Goal: Task Accomplishment & Management: Manage account settings

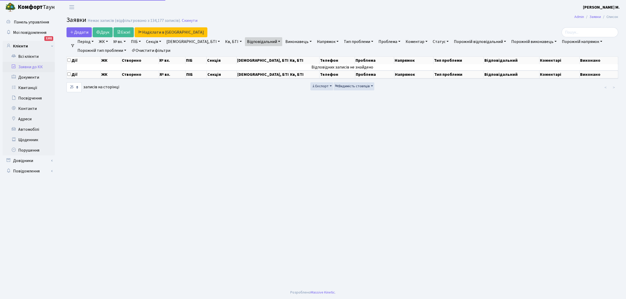
select select "25"
click at [39, 67] on link "Заявки до КК" at bounding box center [29, 67] width 52 height 10
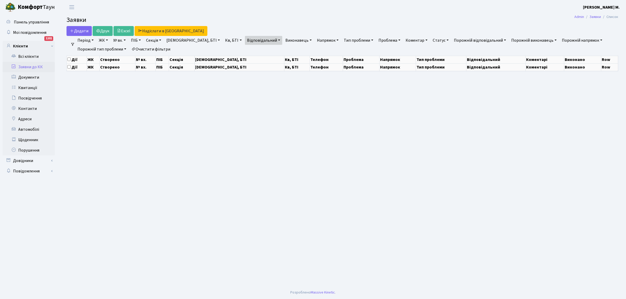
select select "25"
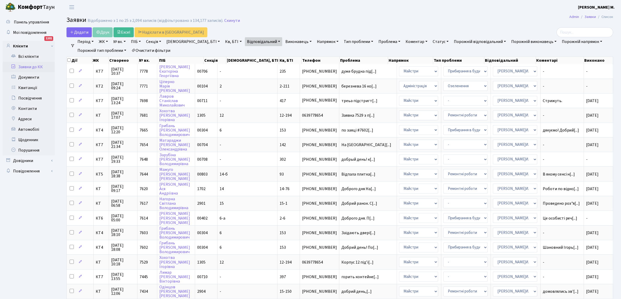
click at [165, 51] on link "Очистити фільтри" at bounding box center [150, 50] width 43 height 9
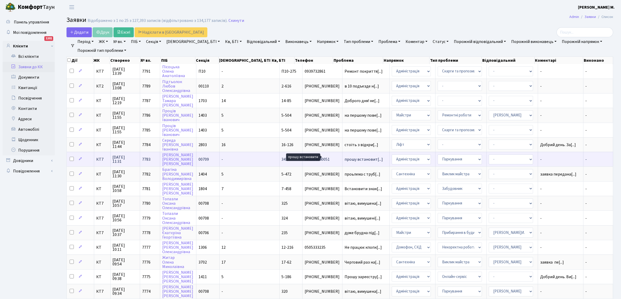
click at [345, 158] on span "прошу встановит[...]" at bounding box center [363, 160] width 38 height 6
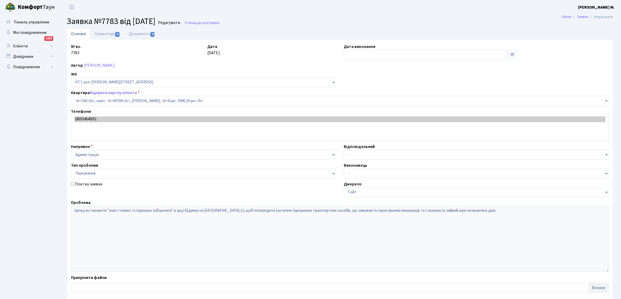
select select "18855"
select select "66"
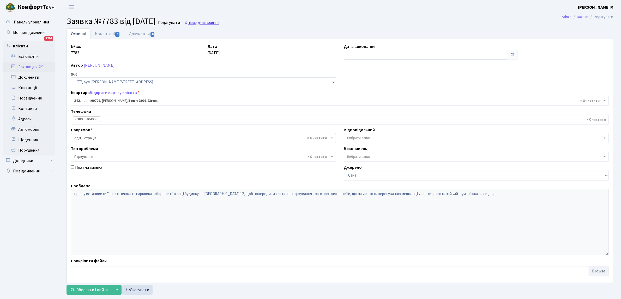
click at [219, 23] on span "Заявки" at bounding box center [213, 22] width 11 height 5
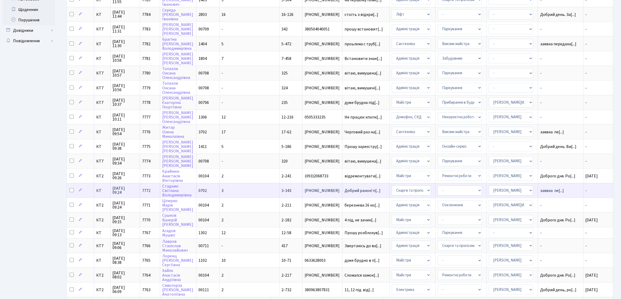
scroll to position [156, 0]
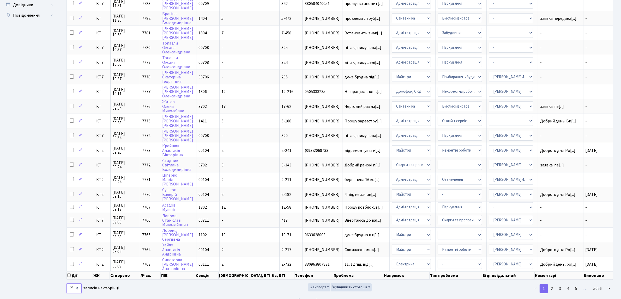
click at [76, 284] on select "10 25 50 100 250 500 1,000" at bounding box center [73, 289] width 15 height 10
select select "50"
click at [66, 284] on select "10 25 50 100 250 500 1,000" at bounding box center [73, 289] width 15 height 10
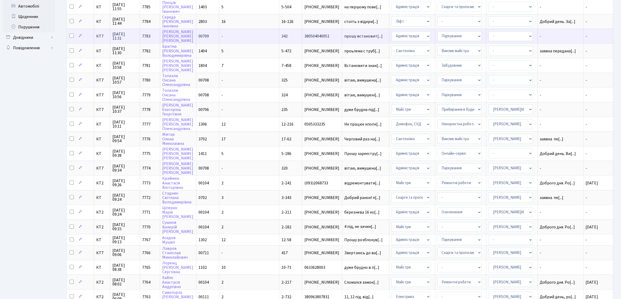
scroll to position [0, 0]
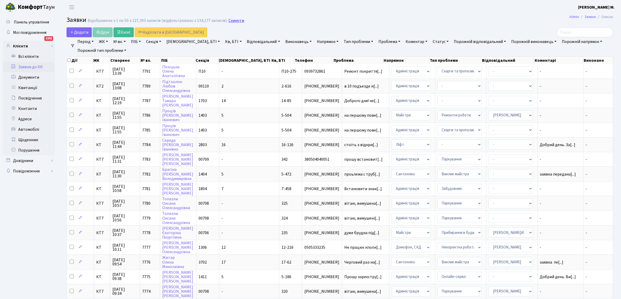
click at [232, 20] on link "Скинути" at bounding box center [236, 20] width 16 height 5
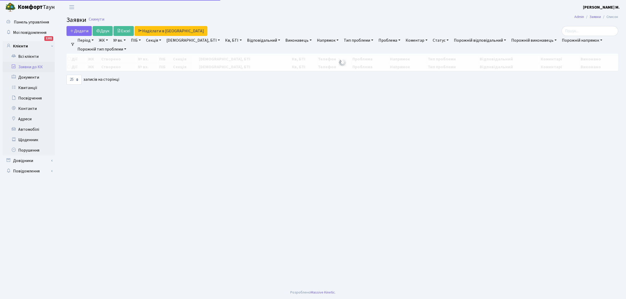
select select "25"
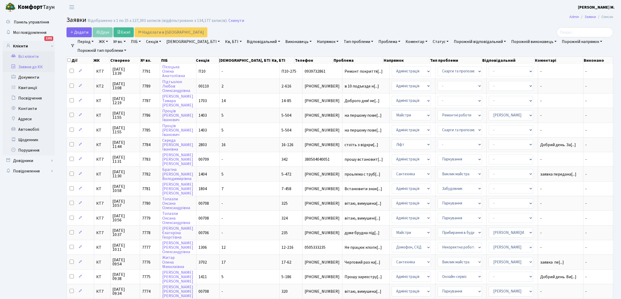
click at [35, 57] on link "Всі клієнти" at bounding box center [29, 56] width 52 height 10
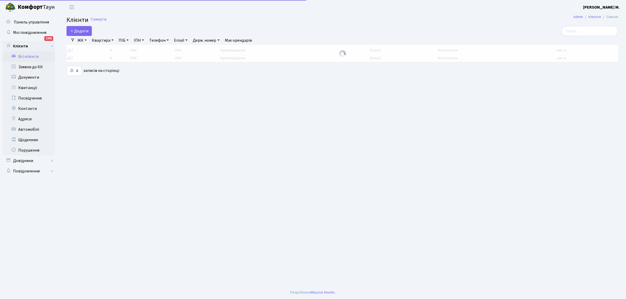
select select "25"
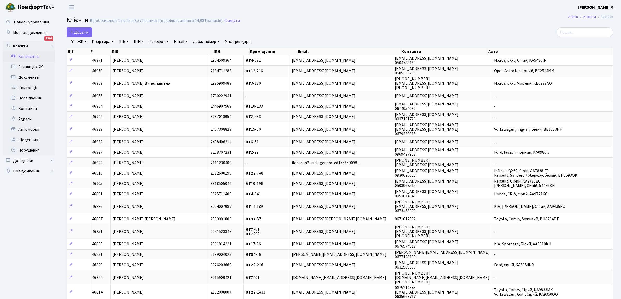
click at [128, 40] on link "ПІБ" at bounding box center [124, 41] width 14 height 9
type input "Бабарикін Ігор Сергійович"
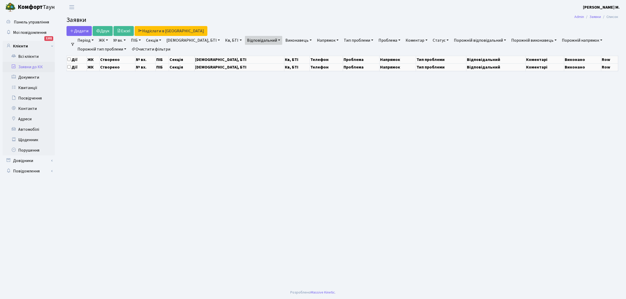
select select "25"
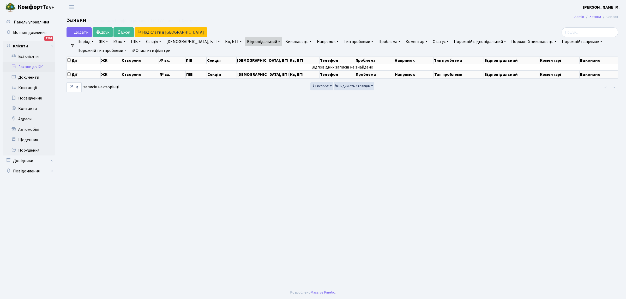
click at [186, 42] on link "[DEMOGRAPHIC_DATA], БТІ" at bounding box center [193, 41] width 58 height 9
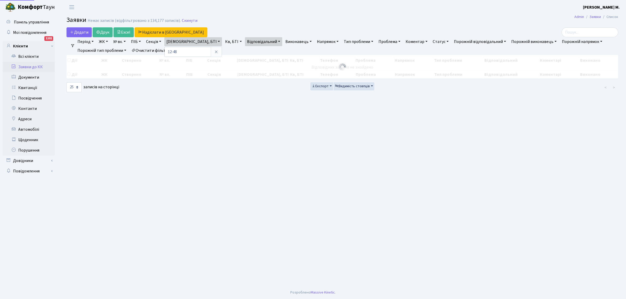
click at [142, 41] on link "ПІБ" at bounding box center [136, 41] width 14 height 9
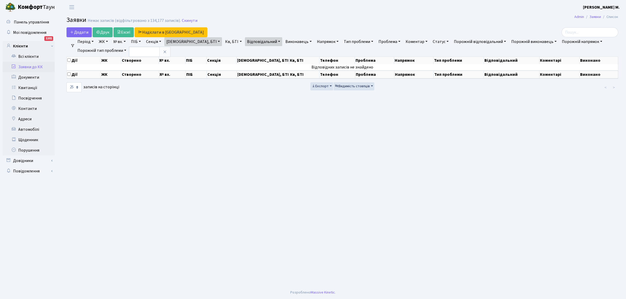
click at [193, 94] on main "Admin Заявки Список Заявки Немає записів (відфільтровано з 134,177 записів). Ск…" at bounding box center [342, 150] width 567 height 272
click at [135, 49] on icon at bounding box center [133, 50] width 4 height 4
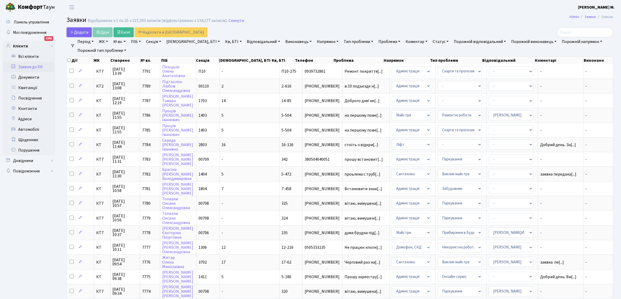
click at [187, 42] on link "Буд., БТІ" at bounding box center [193, 41] width 58 height 9
type input "12-48"
drag, startPoint x: 141, startPoint y: 41, endPoint x: 140, endPoint y: 46, distance: 5.1
click at [141, 41] on link "ПІБ" at bounding box center [136, 41] width 14 height 9
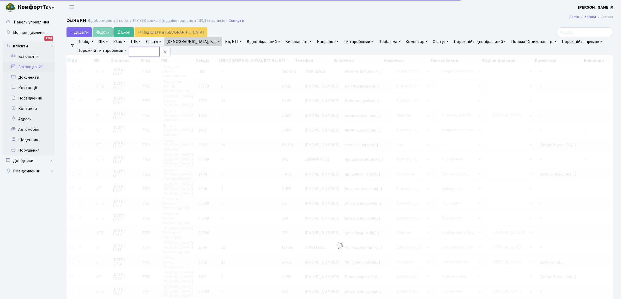
checkbox input "true"
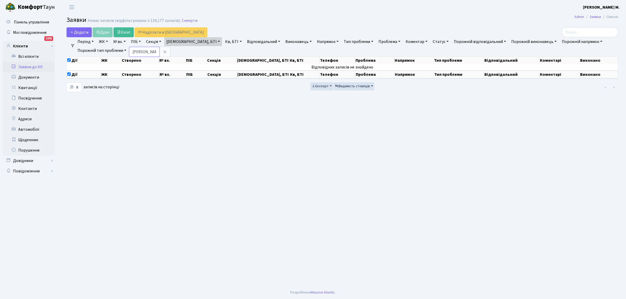
scroll to position [0, 2]
type input "Бабарикін Ігор"
click at [187, 41] on link "[DEMOGRAPHIC_DATA], БТІ" at bounding box center [193, 41] width 58 height 9
type input "1"
click at [141, 41] on link "ПІБ" at bounding box center [136, 41] width 14 height 9
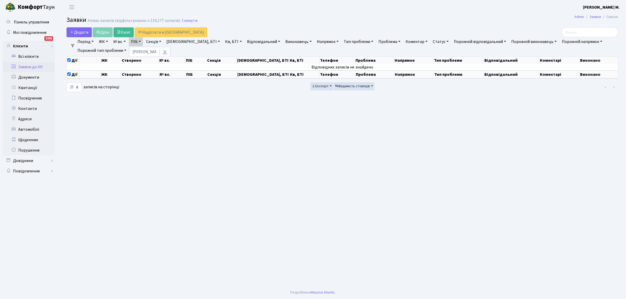
click at [167, 51] on icon at bounding box center [165, 52] width 4 height 4
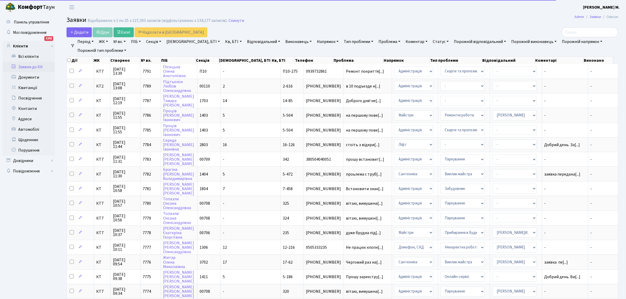
checkbox input "false"
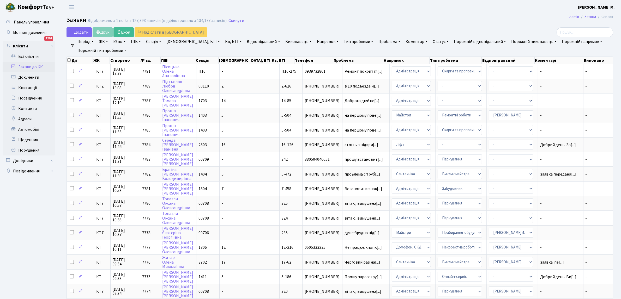
click at [142, 41] on link "ПІБ" at bounding box center [136, 41] width 14 height 9
click at [223, 41] on link "Кв, БТІ" at bounding box center [233, 41] width 21 height 9
type input "12-48"
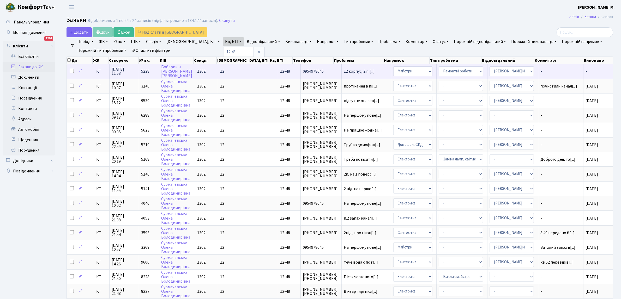
click at [342, 68] on td "12 корпус, 2 пі[...]" at bounding box center [366, 71] width 49 height 14
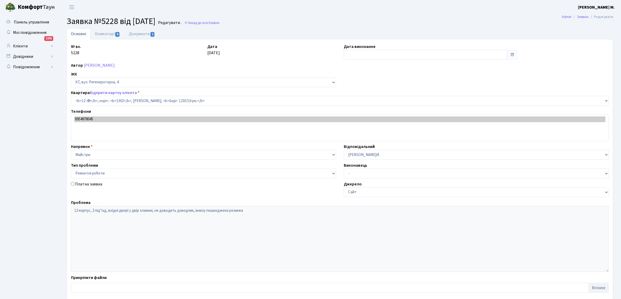
select select "7155"
select select "62"
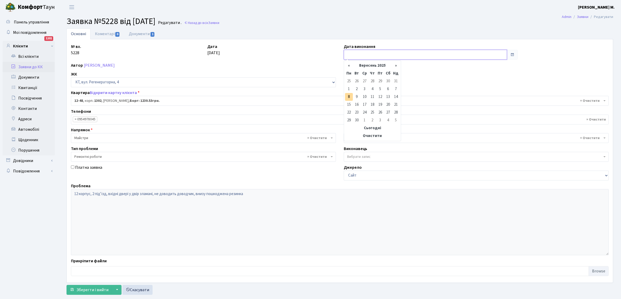
click at [356, 55] on input "text" at bounding box center [425, 55] width 163 height 10
click at [350, 96] on td "8" at bounding box center [349, 97] width 8 height 8
type input "[DATE]"
click at [77, 289] on span "Зберегти і вийти" at bounding box center [92, 290] width 32 height 6
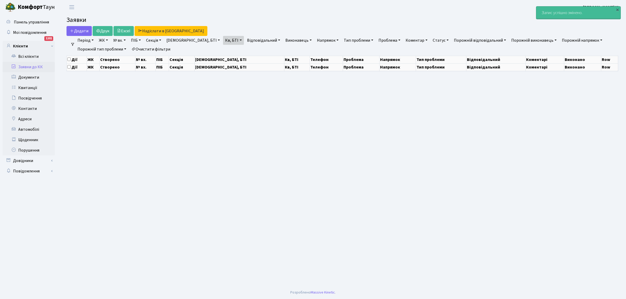
select select "25"
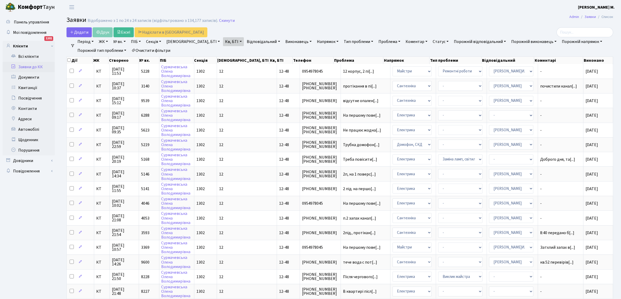
click at [223, 39] on link "Кв, БТІ" at bounding box center [233, 41] width 21 height 9
type input "8"
click at [247, 41] on link "Відповідальний" at bounding box center [263, 41] width 37 height 9
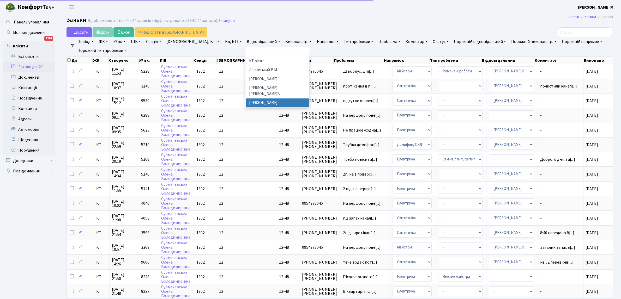
scroll to position [263, 0]
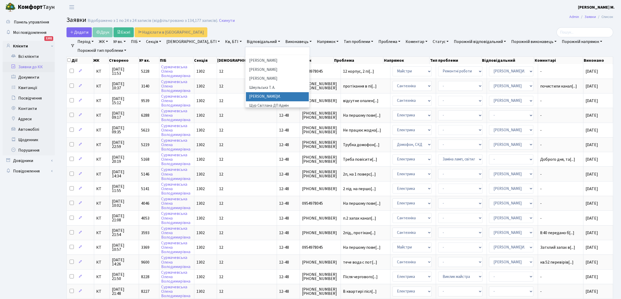
click at [246, 92] on li "[PERSON_NAME]И." at bounding box center [277, 96] width 63 height 9
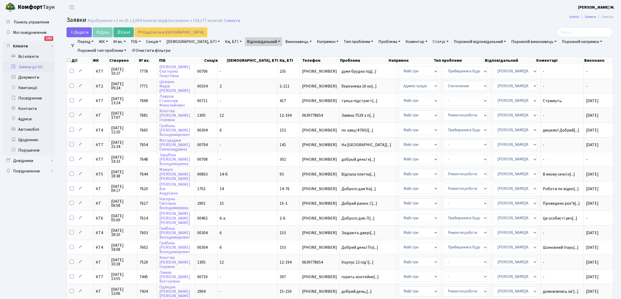
click at [430, 41] on link "Статус" at bounding box center [440, 41] width 20 height 9
click at [431, 74] on link "Не виконано" at bounding box center [451, 73] width 41 height 8
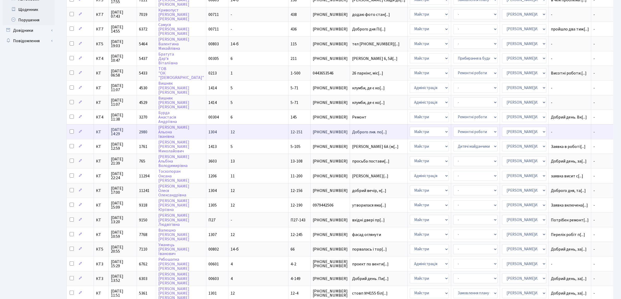
scroll to position [159, 0]
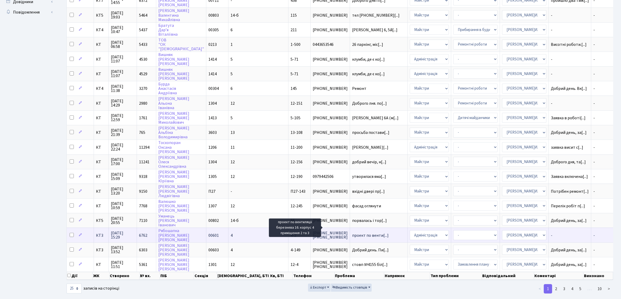
click at [358, 233] on span "проект по венти[...]" at bounding box center [370, 236] width 37 height 6
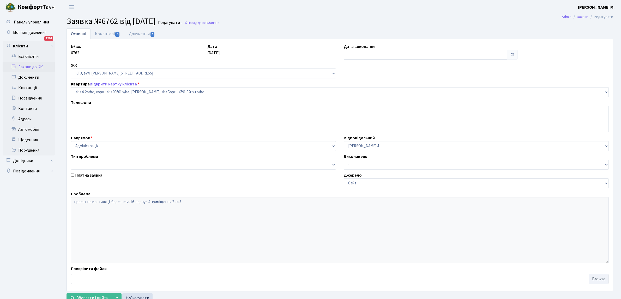
select select "16461"
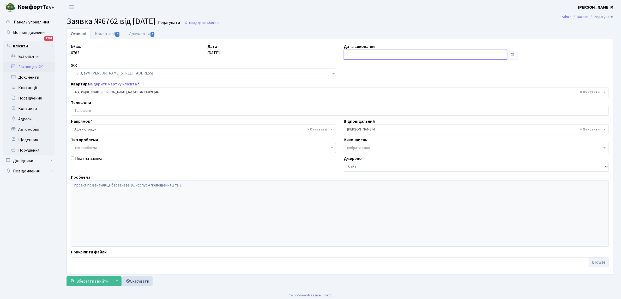
click at [360, 56] on input "text" at bounding box center [425, 55] width 163 height 10
click at [350, 96] on td "8" at bounding box center [349, 97] width 8 height 8
type input "[DATE]"
click at [80, 282] on span "Зберегти і вийти" at bounding box center [92, 282] width 32 height 6
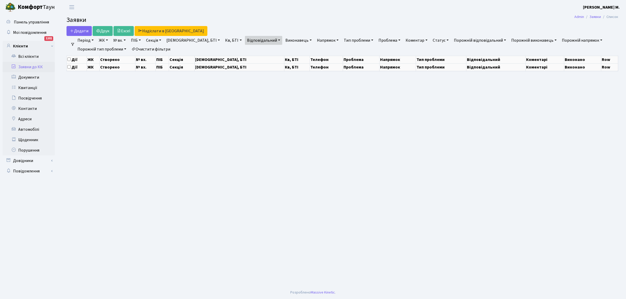
select select "25"
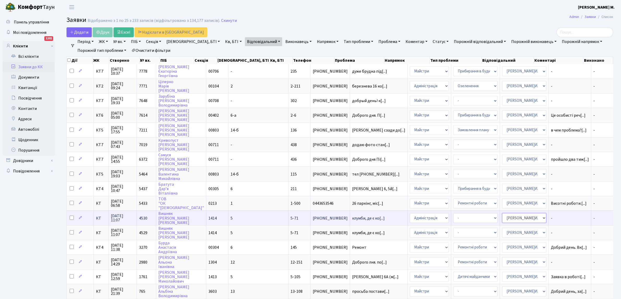
click at [517, 214] on select "- Адміністратор ЖК КТ Вижул В. В. Гордієнко Н.В. Дядюшкін Д.Ю. Кипчук Т. А. Кла…" at bounding box center [524, 218] width 44 height 10
select select "112"
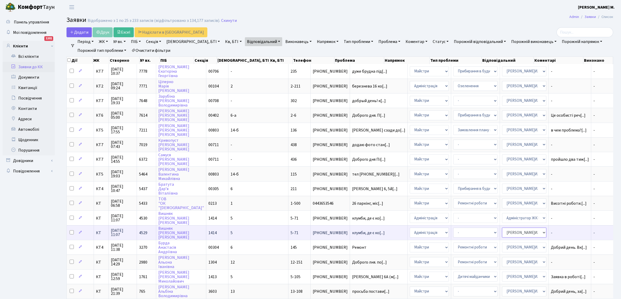
click at [502, 229] on select "- Адміністратор ЖК КТ Вижул В. В. Гордієнко Н.В. Дядюшкін Д.Ю. Кипчук Т. А. Кла…" at bounding box center [524, 233] width 44 height 10
select select "112"
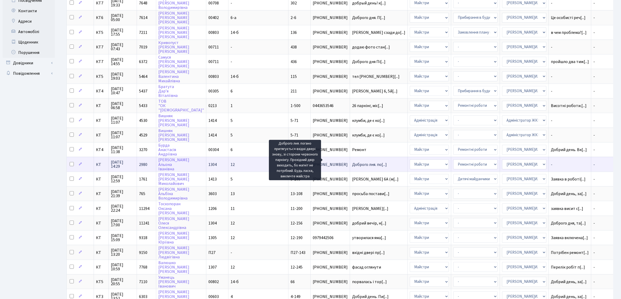
click at [352, 162] on span "Доброго лня. по[...]" at bounding box center [369, 165] width 35 height 6
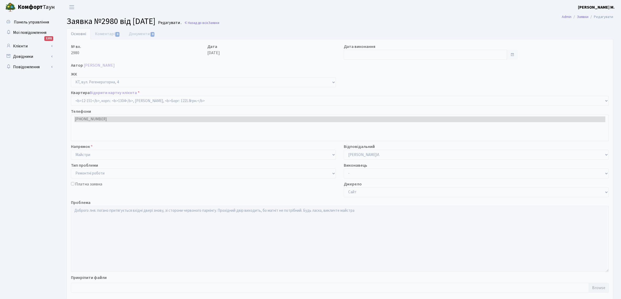
select select "7258"
select select "62"
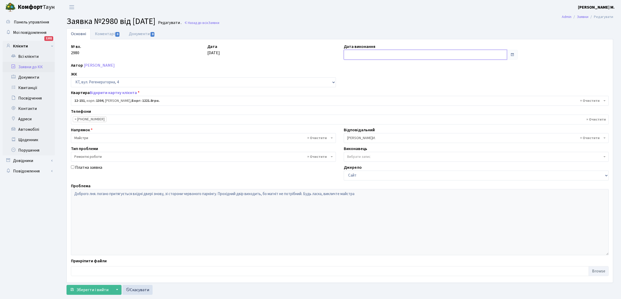
click at [349, 55] on input "text" at bounding box center [425, 55] width 163 height 10
click at [348, 98] on td "8" at bounding box center [349, 97] width 8 height 8
type input "[DATE]"
click at [85, 290] on span "Зберегти і вийти" at bounding box center [92, 290] width 32 height 6
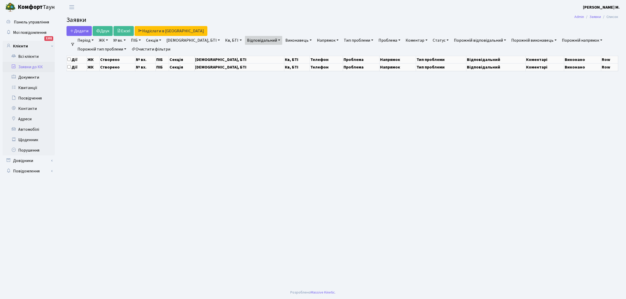
select select "25"
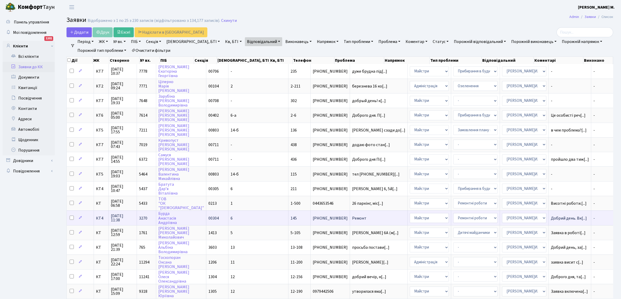
click at [352, 216] on span "Ремонт" at bounding box center [378, 218] width 53 height 4
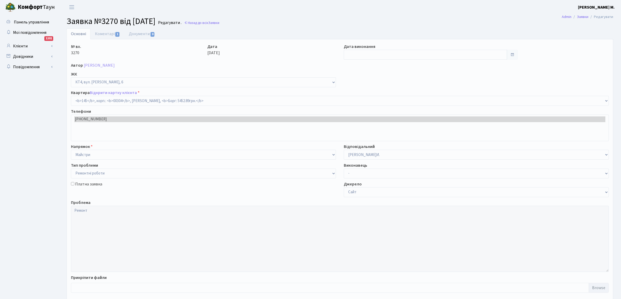
select select "16868"
select select "62"
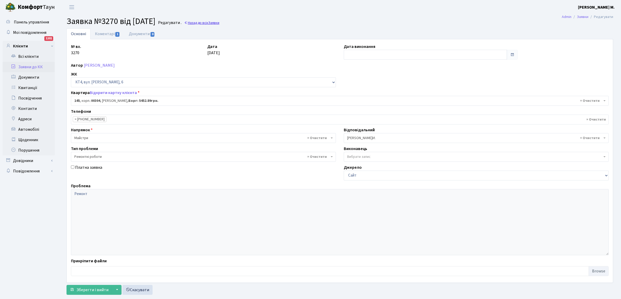
click at [219, 22] on span "Заявки" at bounding box center [213, 22] width 11 height 5
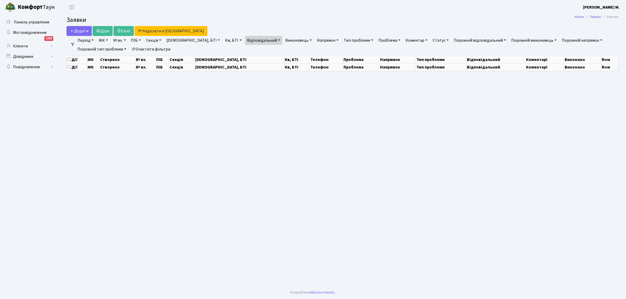
select select "25"
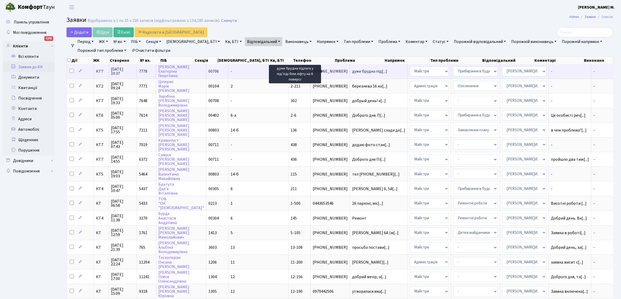
click at [352, 72] on span "дуже брудна під[...]" at bounding box center [369, 72] width 35 height 6
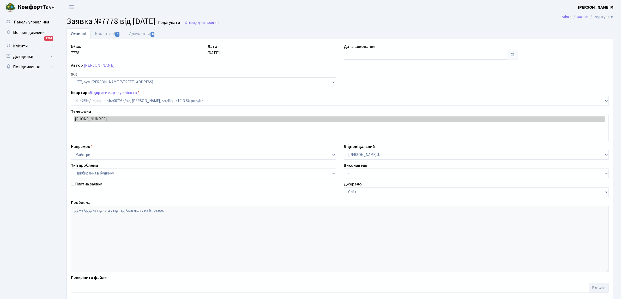
select select "18687"
select select "58"
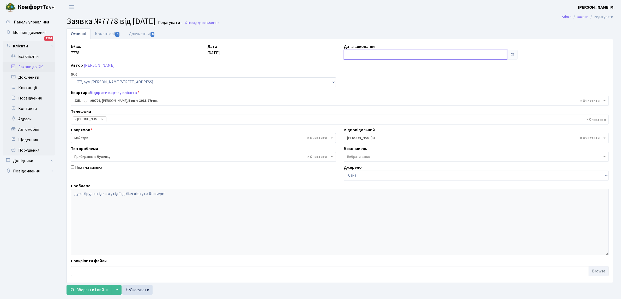
click at [351, 57] on input "text" at bounding box center [425, 55] width 163 height 10
click at [350, 95] on td "8" at bounding box center [349, 97] width 8 height 8
type input "[DATE]"
click at [99, 289] on span "Зберегти і вийти" at bounding box center [92, 290] width 32 height 6
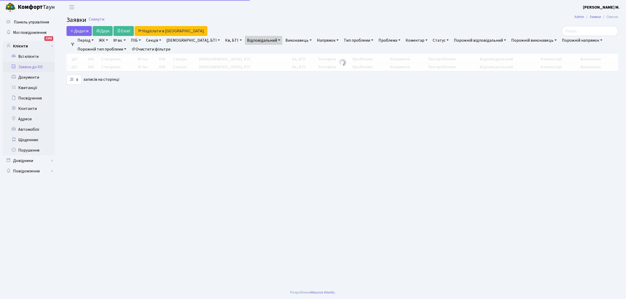
select select "25"
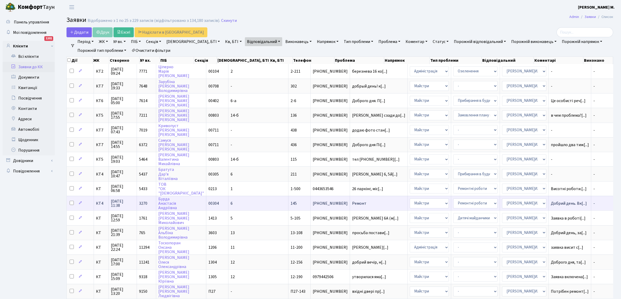
click at [352, 202] on span "Ремонт" at bounding box center [378, 204] width 53 height 4
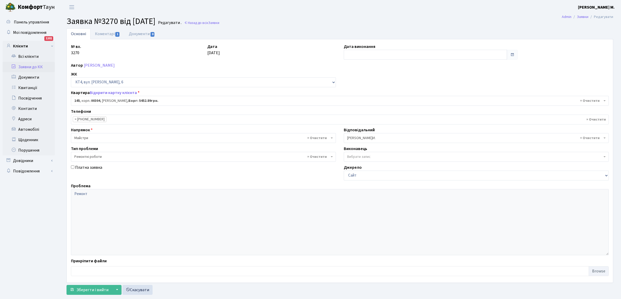
select select "16868"
select select "62"
click at [350, 56] on input "text" at bounding box center [425, 55] width 163 height 10
click at [350, 97] on td "8" at bounding box center [349, 97] width 8 height 8
type input "[DATE]"
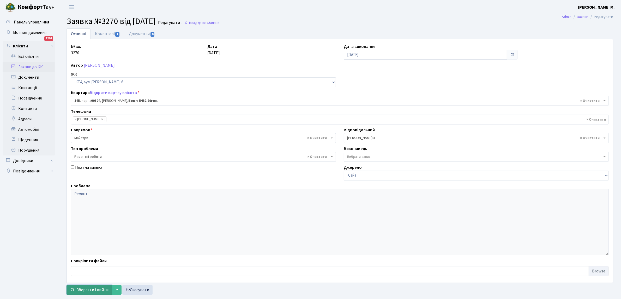
click at [90, 290] on span "Зберегти і вийти" at bounding box center [92, 290] width 32 height 6
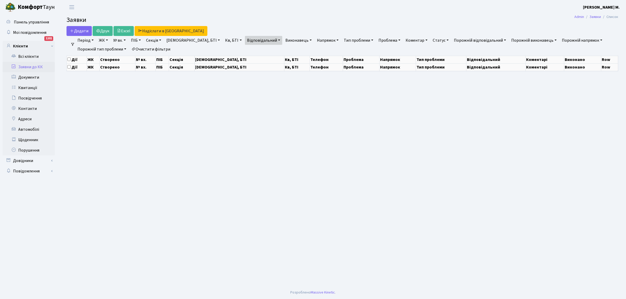
select select "25"
